Goal: Subscribe to service/newsletter

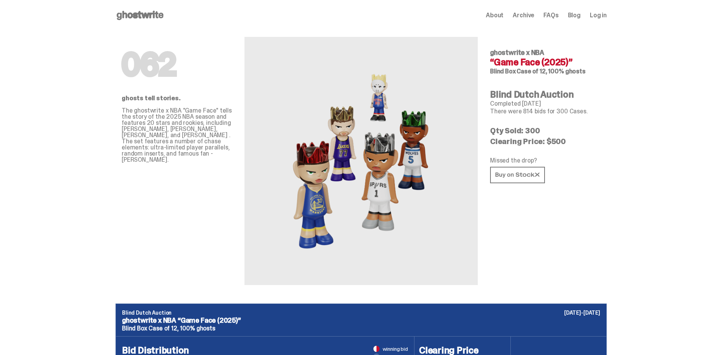
click at [127, 8] on div "Open main menu Home About Archive FAQs Blog Log in About Archive FAQs Blog Log …" at bounding box center [361, 15] width 491 height 31
click at [139, 14] on use at bounding box center [140, 15] width 47 height 9
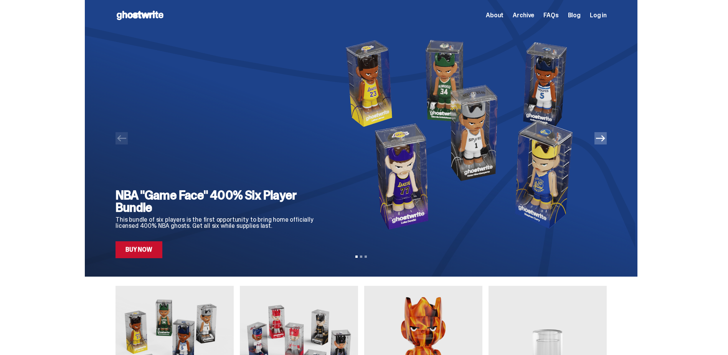
click at [605, 139] on icon "Next" at bounding box center [600, 138] width 9 height 9
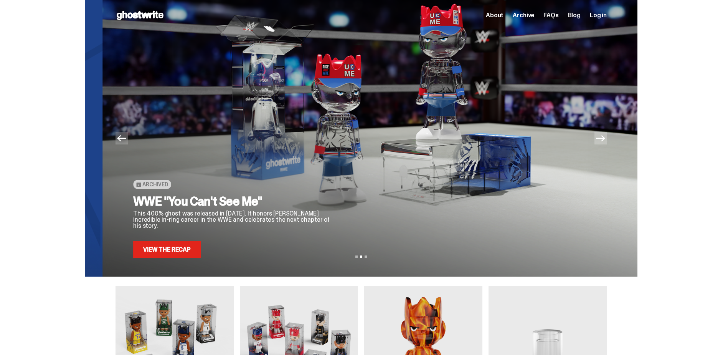
click at [605, 139] on icon "Next" at bounding box center [600, 138] width 9 height 6
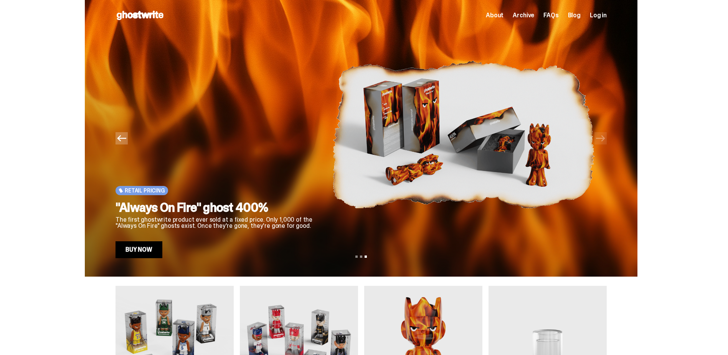
click at [128, 138] on button "Previous" at bounding box center [122, 138] width 12 height 12
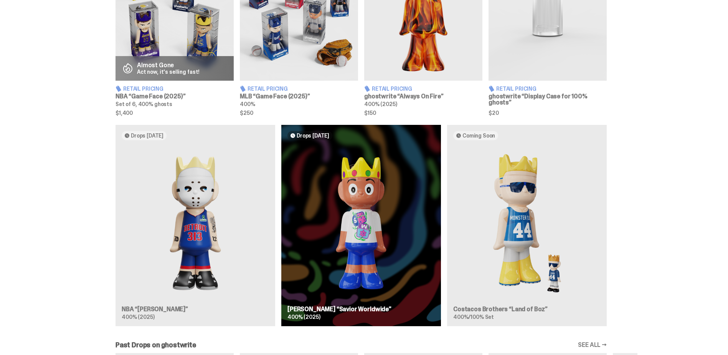
scroll to position [461, 0]
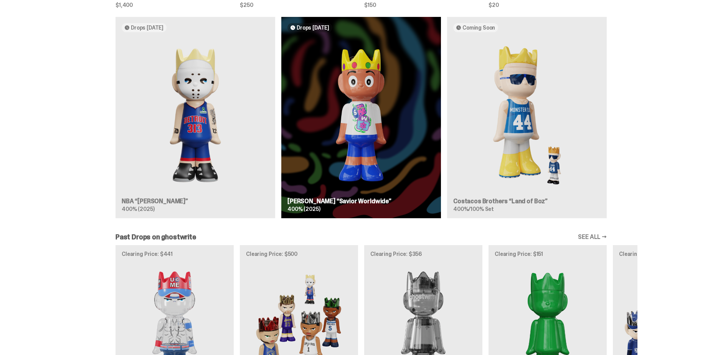
click at [195, 104] on div "Drops Oct 14 NBA “Eminem” 400% (2025) Drops Oct 23 Jae Tips “Savior Worldwide” …" at bounding box center [361, 120] width 553 height 207
click at [155, 28] on div "Drops Oct 14 NBA “Eminem” 400% (2025) Drops Oct 23 Jae Tips “Savior Worldwide” …" at bounding box center [361, 120] width 553 height 207
click at [207, 146] on div "Drops Oct 14 NBA “Eminem” 400% (2025) Drops Oct 23 Jae Tips “Savior Worldwide” …" at bounding box center [361, 120] width 553 height 207
click at [344, 121] on div "Drops Oct 14 NBA “Eminem” 400% (2025) Drops Oct 23 Jae Tips “Savior Worldwide” …" at bounding box center [361, 120] width 553 height 207
click at [349, 117] on div "Drops Oct 14 NBA “Eminem” 400% (2025) Drops Oct 23 Jae Tips “Savior Worldwide” …" at bounding box center [361, 120] width 553 height 207
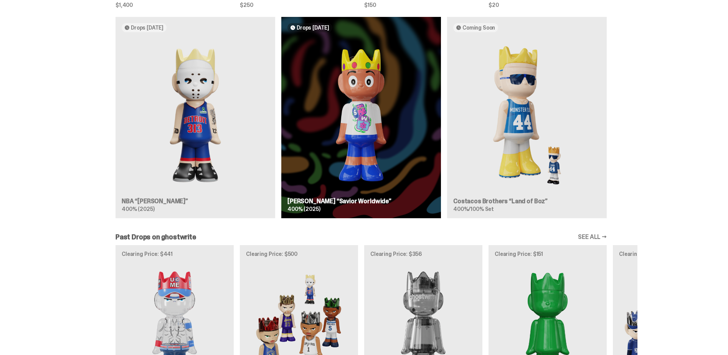
click at [171, 63] on div "Drops Oct 14 NBA “Eminem” 400% (2025) Drops Oct 23 Jae Tips “Savior Worldwide” …" at bounding box center [361, 120] width 553 height 207
click at [155, 202] on div "Drops Oct 14 NBA “Eminem” 400% (2025) Drops Oct 23 Jae Tips “Savior Worldwide” …" at bounding box center [361, 120] width 553 height 207
click at [129, 206] on div "Drops Oct 14 NBA “Eminem” 400% (2025) Drops Oct 23 Jae Tips “Savior Worldwide” …" at bounding box center [361, 120] width 553 height 207
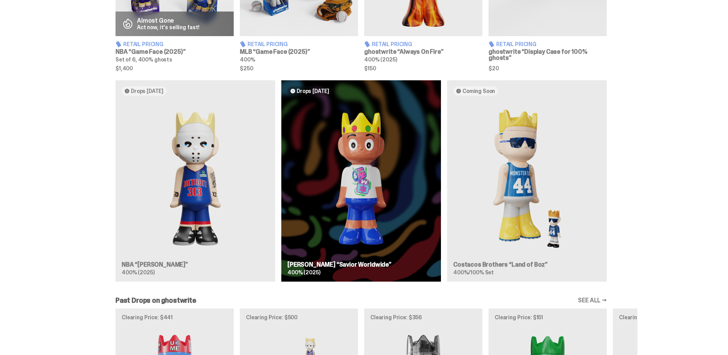
scroll to position [384, 0]
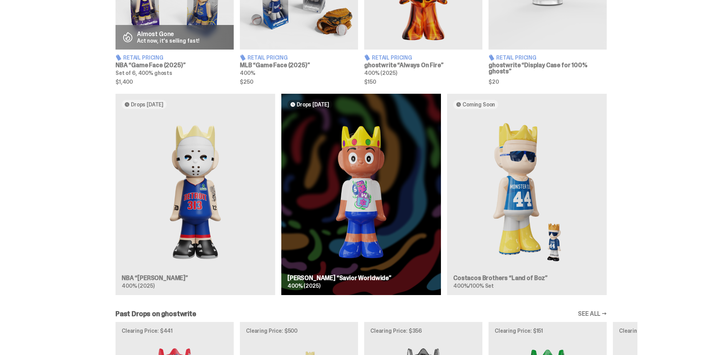
click at [105, 188] on div "Drops Oct 14 NBA “Eminem” 400% (2025) Drops Oct 23 Jae Tips “Savior Worldwide” …" at bounding box center [361, 197] width 553 height 207
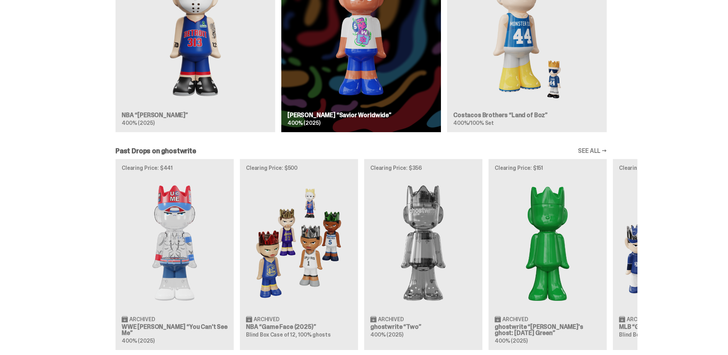
scroll to position [576, 0]
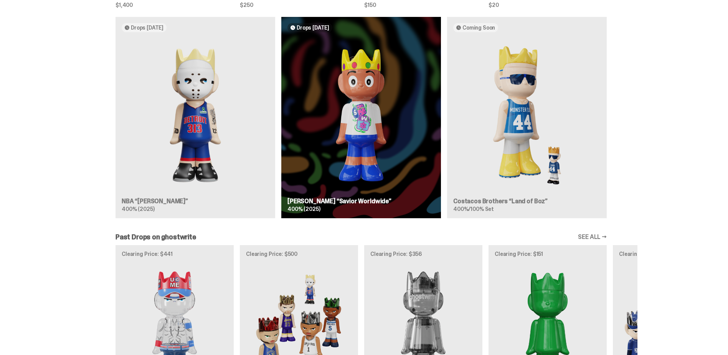
scroll to position [384, 0]
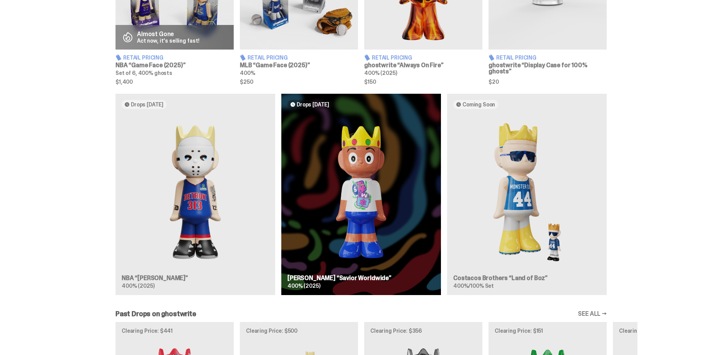
click at [157, 161] on div "Drops [DATE] NBA “[PERSON_NAME]” 400% (2025) Drops [DATE] [PERSON_NAME] “Savior…" at bounding box center [361, 197] width 553 height 207
click at [173, 184] on div "Drops [DATE] NBA “[PERSON_NAME]” 400% (2025) Drops [DATE] [PERSON_NAME] “Savior…" at bounding box center [361, 197] width 553 height 207
click at [142, 274] on div "Drops [DATE] NBA “[PERSON_NAME]” 400% (2025) Drops [DATE] [PERSON_NAME] “Savior…" at bounding box center [361, 197] width 553 height 207
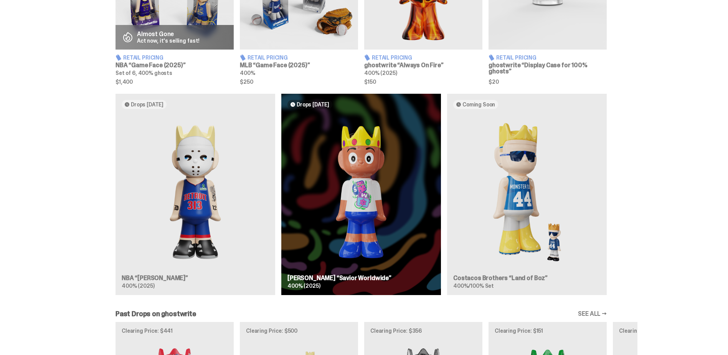
click at [143, 287] on div "Drops [DATE] NBA “[PERSON_NAME]” 400% (2025) Drops [DATE] [PERSON_NAME] “Savior…" at bounding box center [361, 197] width 553 height 207
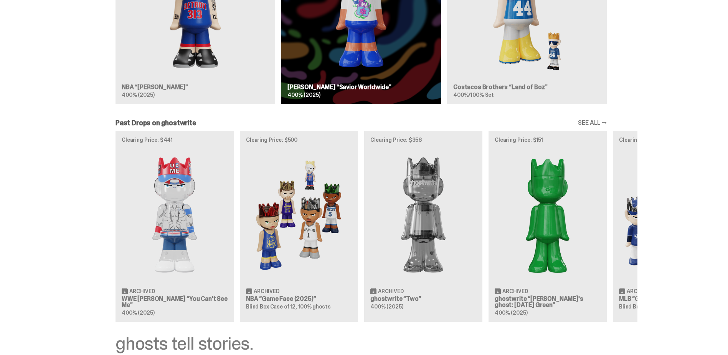
scroll to position [356, 0]
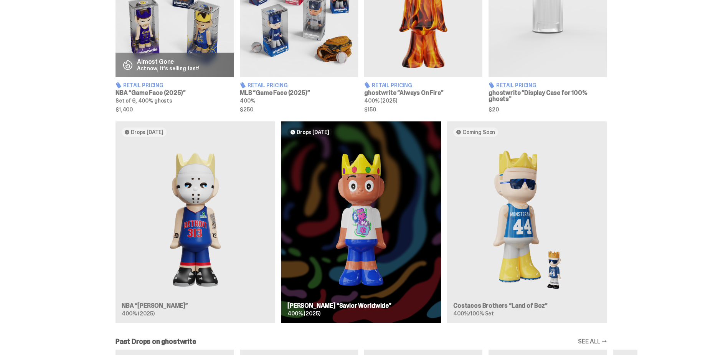
click at [486, 121] on div "Drops [DATE] NBA “[PERSON_NAME]” 400% (2025) Drops [DATE] [PERSON_NAME] “Savior…" at bounding box center [361, 224] width 553 height 207
click at [197, 236] on div "Drops [DATE] NBA “[PERSON_NAME]” 400% (2025) Drops [DATE] [PERSON_NAME] “Savior…" at bounding box center [361, 224] width 553 height 207
click at [342, 124] on div "Drops [DATE] NBA “[PERSON_NAME]” 400% (2025) Drops [DATE] [PERSON_NAME] “Savior…" at bounding box center [361, 224] width 553 height 207
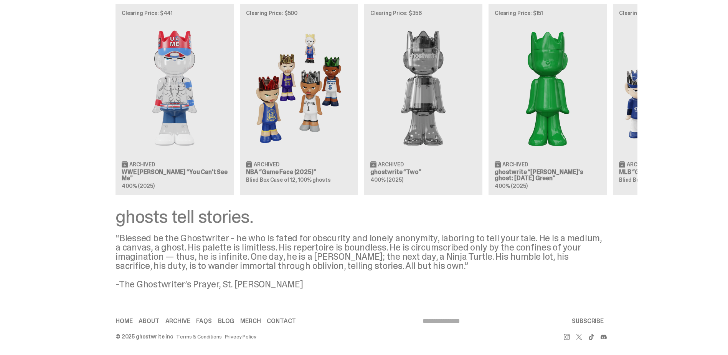
scroll to position [702, 0]
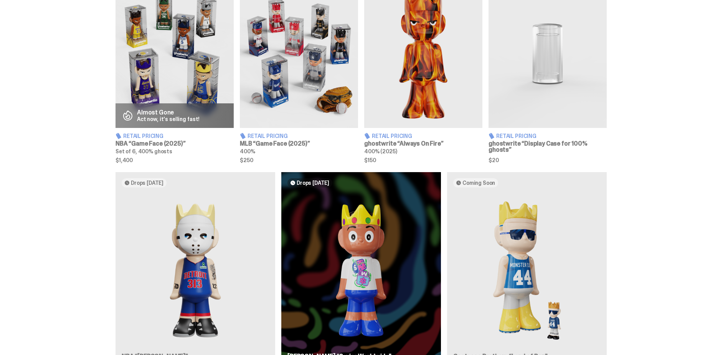
scroll to position [422, 0]
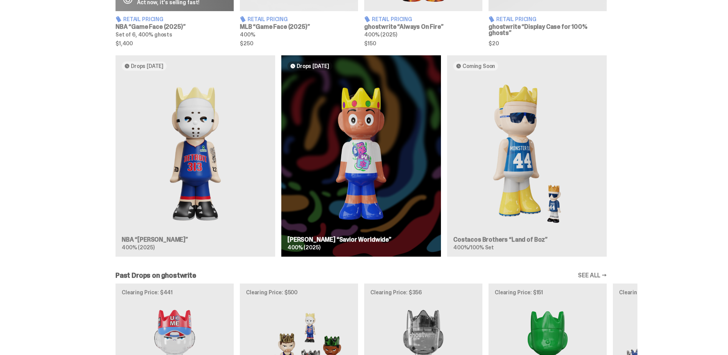
click at [170, 127] on div "Drops [DATE] NBA “[PERSON_NAME]” 400% (2025) Drops [DATE] [PERSON_NAME] “Savior…" at bounding box center [361, 158] width 553 height 207
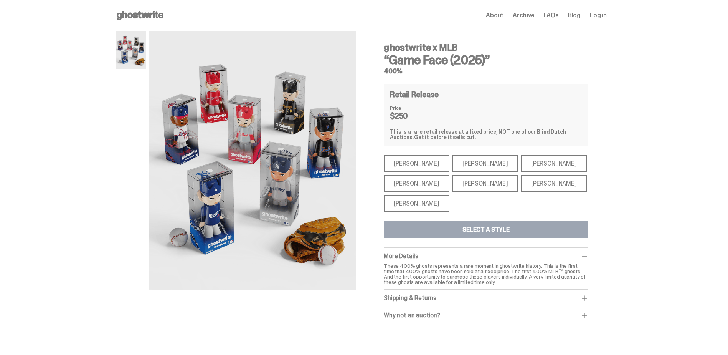
click at [429, 175] on div "[PERSON_NAME]" at bounding box center [417, 183] width 66 height 17
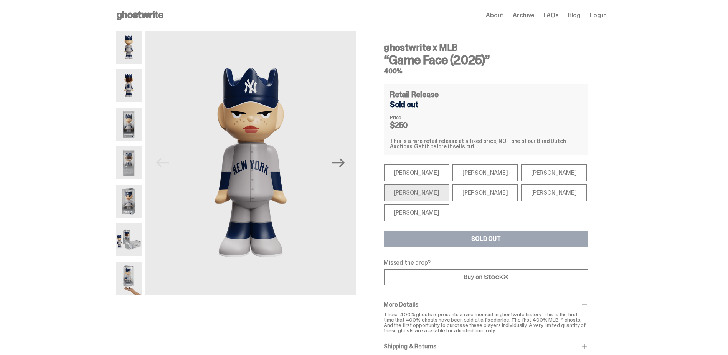
click at [424, 165] on div "[PERSON_NAME]" at bounding box center [417, 172] width 66 height 17
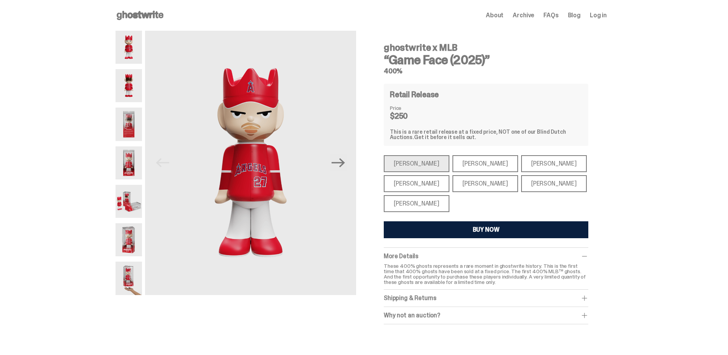
click at [479, 166] on div "[PERSON_NAME]" at bounding box center [486, 163] width 66 height 17
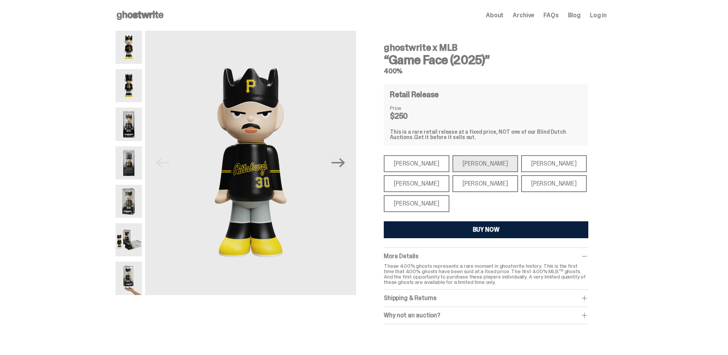
click at [521, 164] on div "[PERSON_NAME]" at bounding box center [554, 163] width 66 height 17
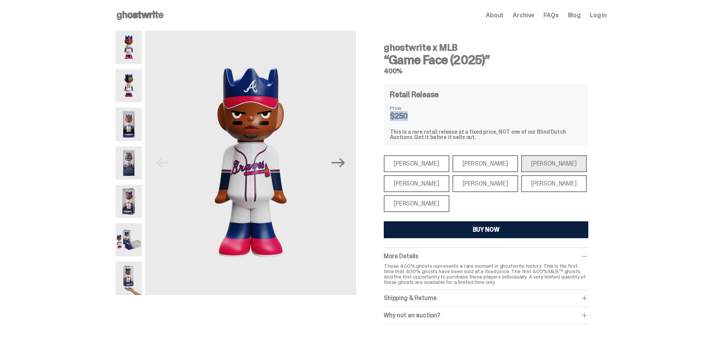
drag, startPoint x: 412, startPoint y: 116, endPoint x: 390, endPoint y: 116, distance: 21.9
click at [390, 116] on div "Retail Release Price $250 This is a rare retail release at a fixed price, NOT o…" at bounding box center [486, 115] width 205 height 62
click at [132, 132] on img at bounding box center [129, 123] width 26 height 33
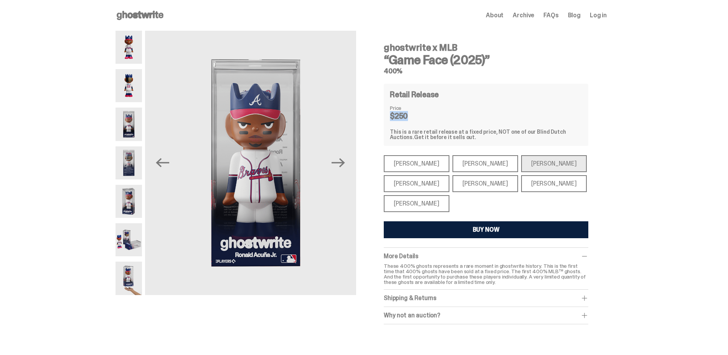
click at [129, 165] on img at bounding box center [129, 162] width 26 height 33
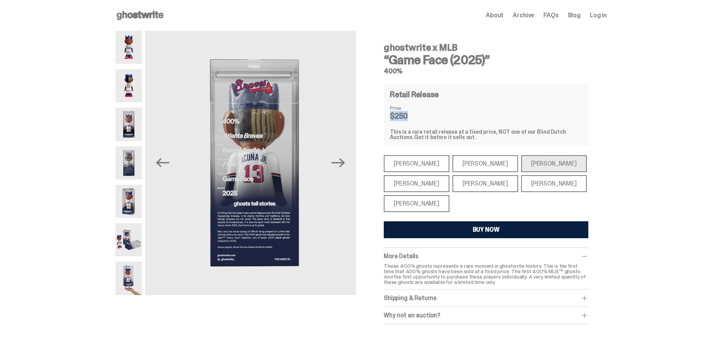
click at [128, 192] on img at bounding box center [129, 201] width 26 height 33
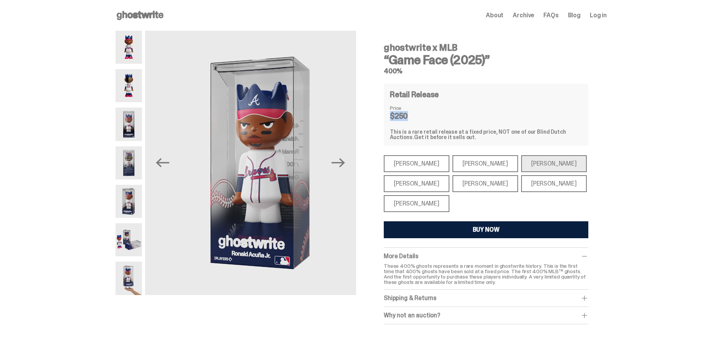
click at [126, 233] on img at bounding box center [129, 239] width 26 height 33
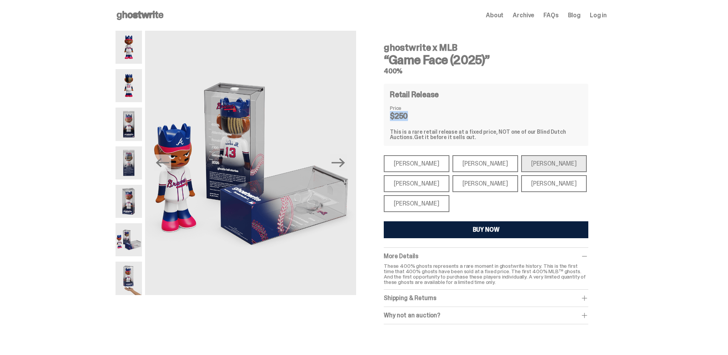
click at [132, 282] on img at bounding box center [129, 277] width 26 height 33
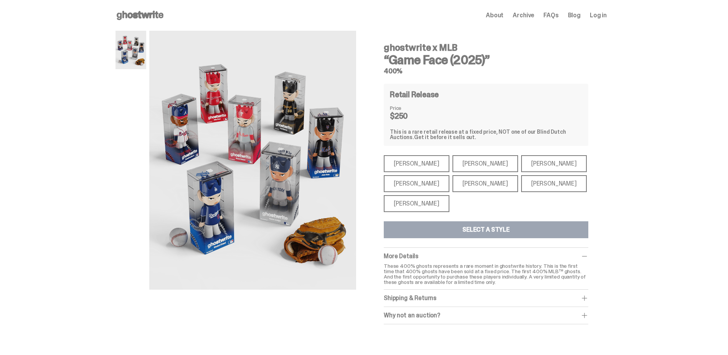
click at [427, 203] on div "[PERSON_NAME]" at bounding box center [417, 203] width 66 height 17
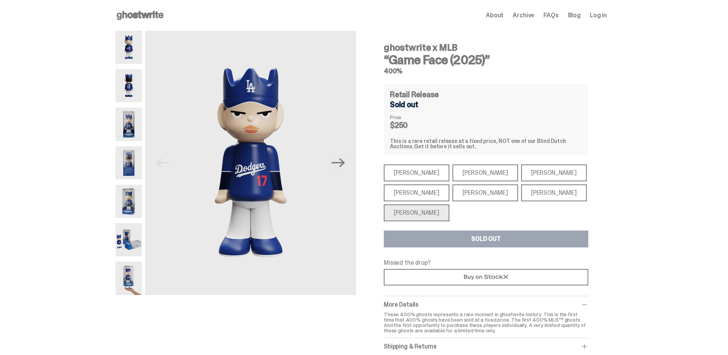
click at [421, 190] on div "[PERSON_NAME]" at bounding box center [417, 192] width 66 height 17
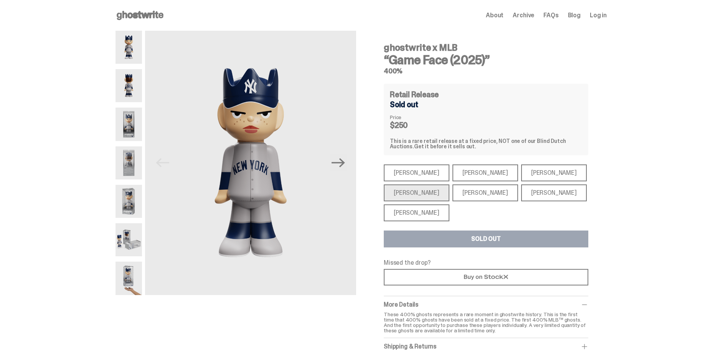
click at [462, 190] on div "Bryce Harper" at bounding box center [486, 192] width 66 height 17
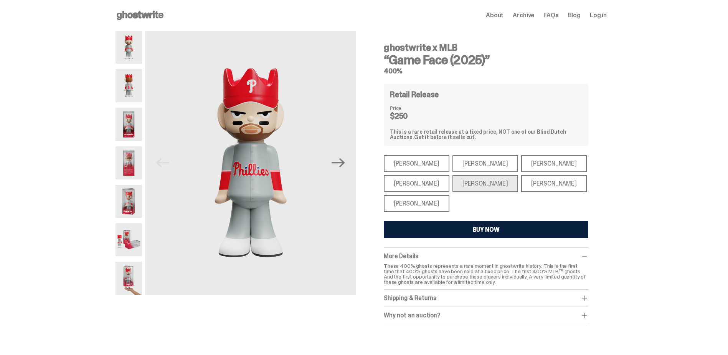
click at [521, 187] on div "Juan Soto" at bounding box center [554, 183] width 66 height 17
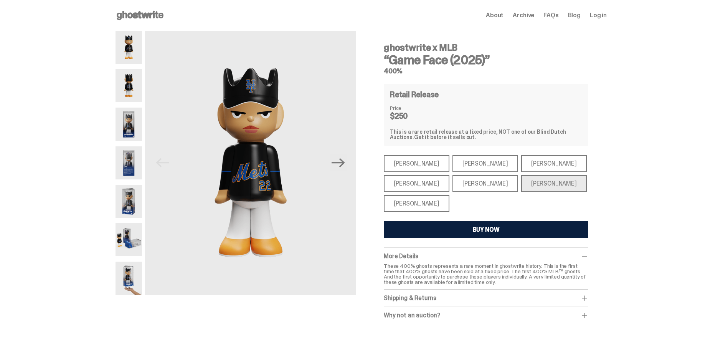
click at [521, 165] on div "Ronald Acuña Jr." at bounding box center [554, 163] width 66 height 17
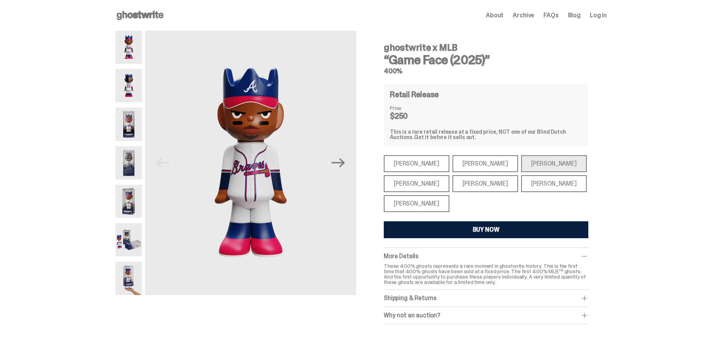
click at [472, 170] on div "Paul Skenes" at bounding box center [486, 163] width 66 height 17
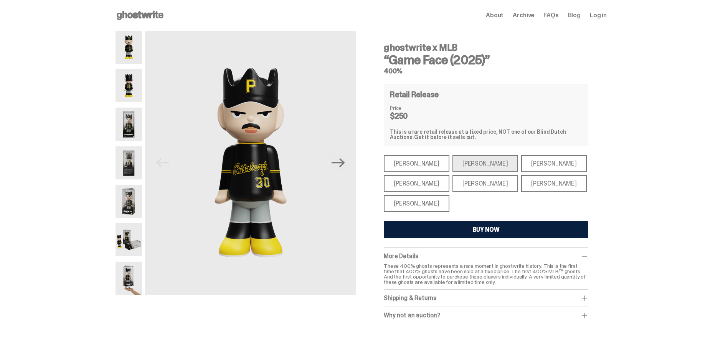
click at [425, 164] on div "Mike Trout" at bounding box center [417, 163] width 66 height 17
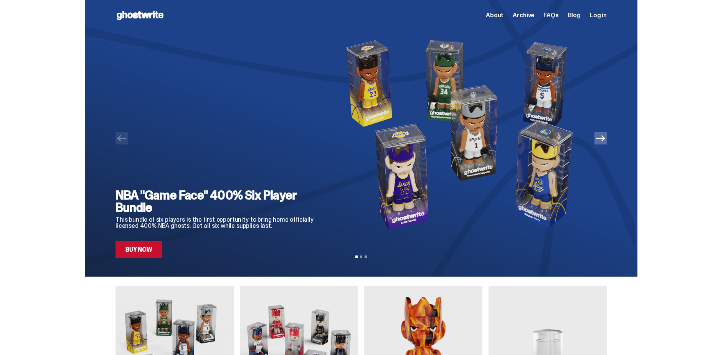
click at [501, 15] on span "About" at bounding box center [495, 15] width 18 height 6
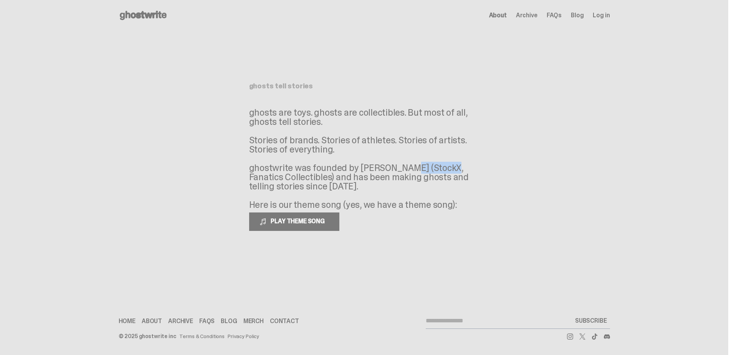
drag, startPoint x: 357, startPoint y: 167, endPoint x: 400, endPoint y: 171, distance: 42.8
click at [400, 171] on p "ghosts are toys. ghosts are collectibles. But most of all, ghosts tell stories.…" at bounding box center [364, 158] width 230 height 101
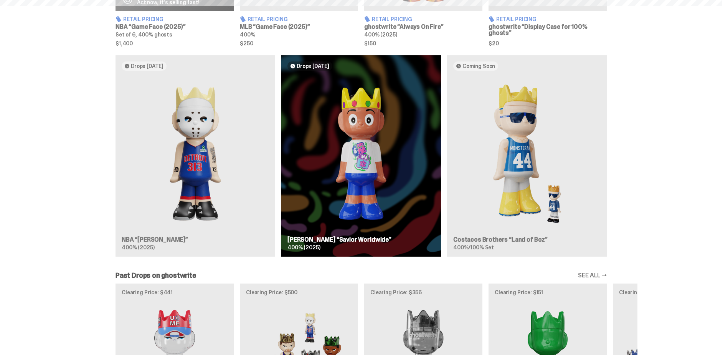
scroll to position [422, 0]
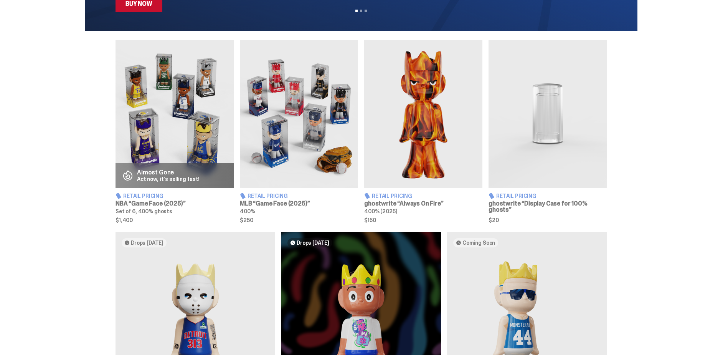
scroll to position [307, 0]
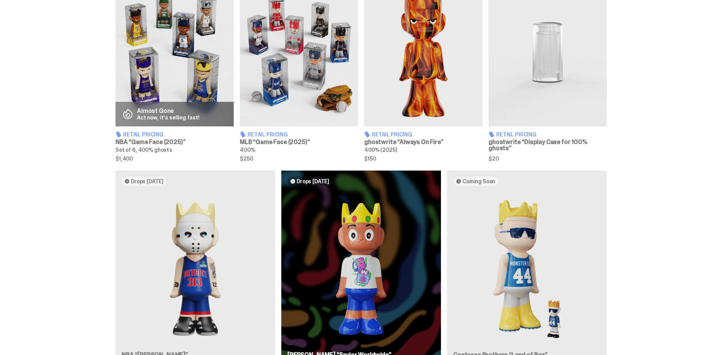
click at [166, 217] on div "Drops [DATE] NBA “[PERSON_NAME]” 400% (2025) Drops [DATE] [PERSON_NAME] “Savior…" at bounding box center [361, 273] width 553 height 207
click at [177, 225] on div "Drops [DATE] NBA “[PERSON_NAME]” 400% (2025) Drops [DATE] [PERSON_NAME] “Savior…" at bounding box center [361, 273] width 553 height 207
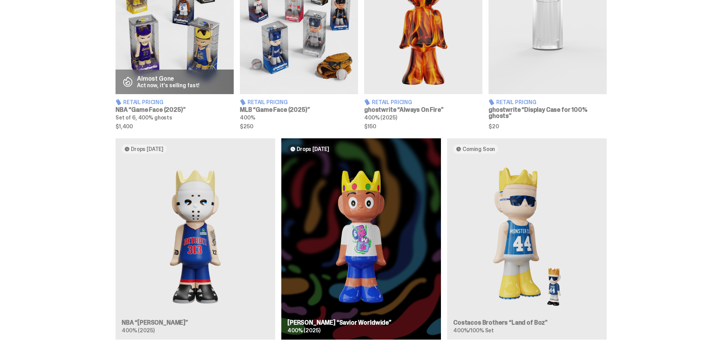
scroll to position [461, 0]
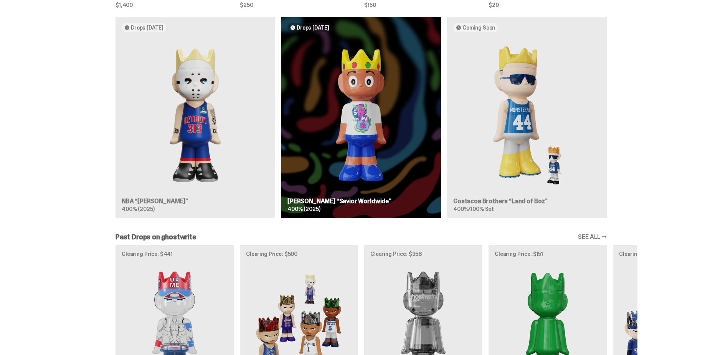
click at [206, 25] on div "Drops [DATE] NBA “[PERSON_NAME]” 400% (2025) Drops [DATE] [PERSON_NAME] “Savior…" at bounding box center [361, 120] width 553 height 207
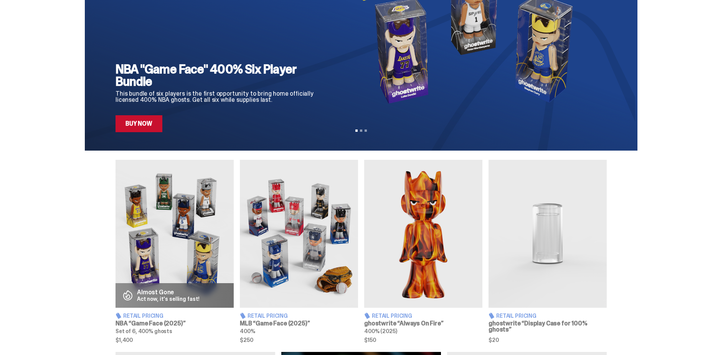
scroll to position [702, 0]
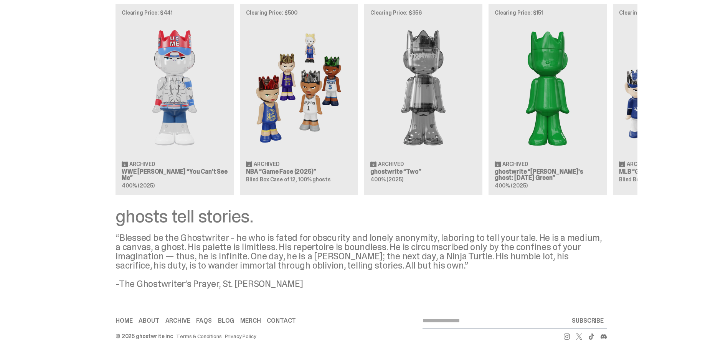
click at [464, 322] on input "email" at bounding box center [496, 320] width 146 height 15
click at [455, 320] on input "email" at bounding box center [496, 320] width 146 height 15
type input "**********"
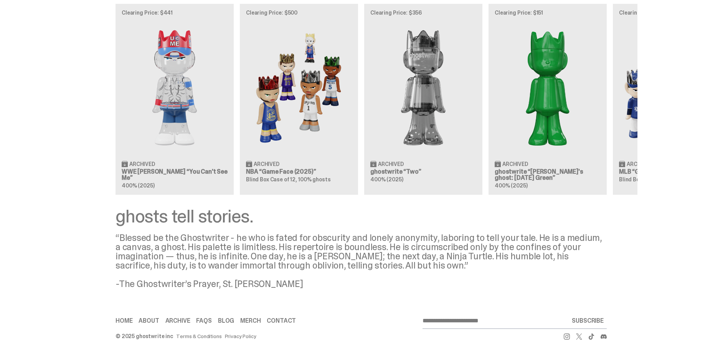
click at [569, 313] on button "SUBSCRIBE" at bounding box center [588, 320] width 38 height 15
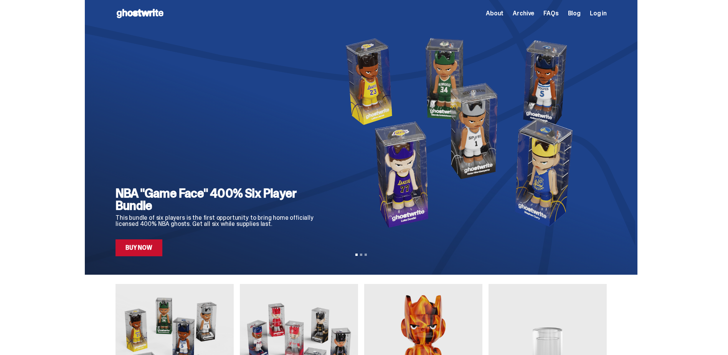
scroll to position [0, 0]
